Goal: Understand site structure: Understand site structure

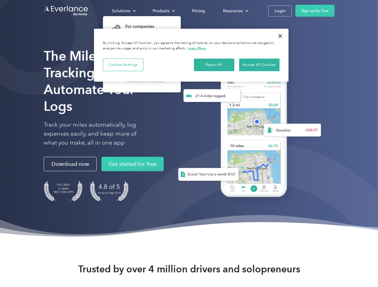
click at [124, 11] on div "Solutions" at bounding box center [121, 10] width 18 height 7
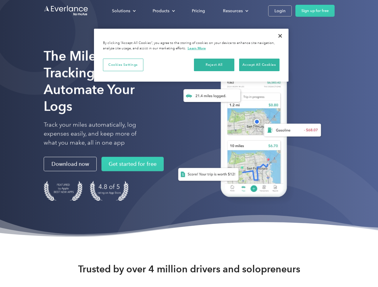
click at [163, 11] on div "Products" at bounding box center [161, 10] width 17 height 7
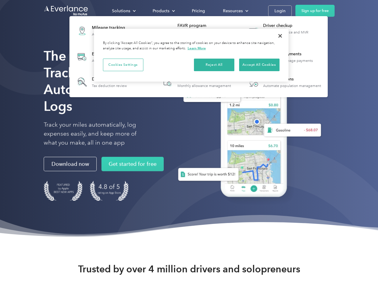
click at [235, 11] on div "Resources" at bounding box center [233, 10] width 20 height 7
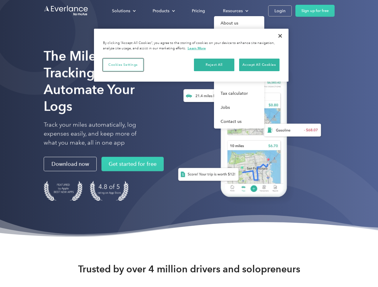
click at [123, 65] on button "Cookies Settings" at bounding box center [123, 65] width 40 height 13
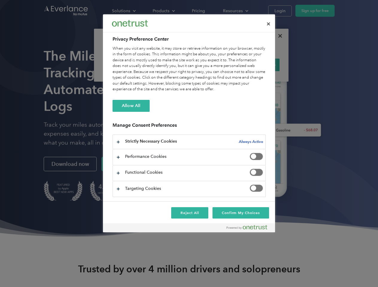
click at [214, 65] on div "When you visit any website, it may store or retrieve information on your browse…" at bounding box center [189, 69] width 153 height 47
click at [259, 65] on div "When you visit any website, it may store or retrieve information on your browse…" at bounding box center [189, 69] width 153 height 47
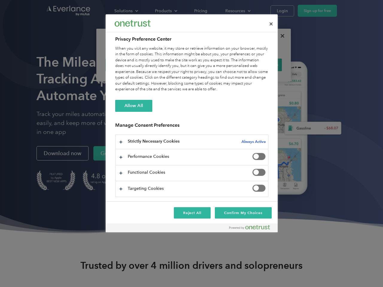
click at [280, 36] on div at bounding box center [191, 143] width 383 height 287
